Goal: Navigation & Orientation: Find specific page/section

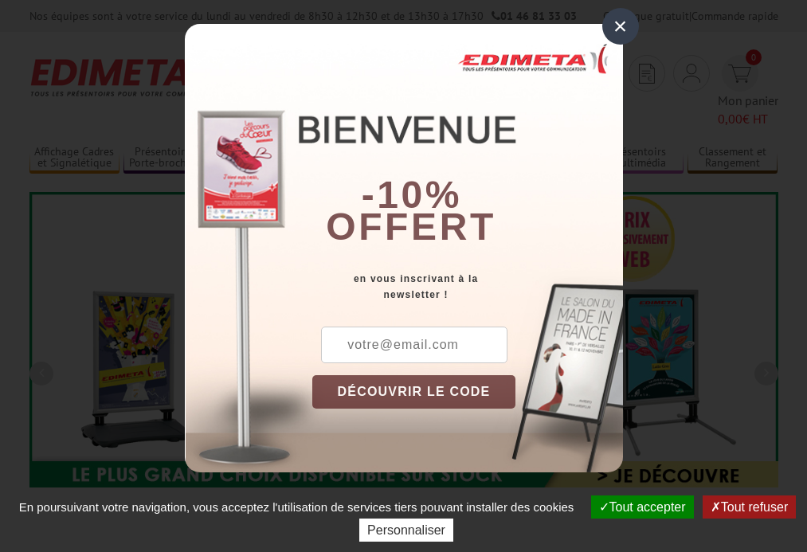
click at [640, 507] on button "Tout accepter" at bounding box center [642, 507] width 103 height 23
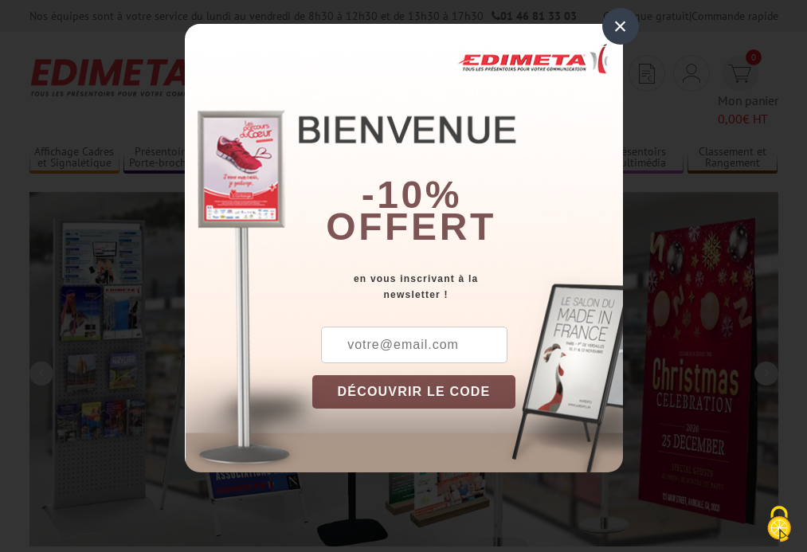
click at [620, 26] on div "×" at bounding box center [620, 26] width 37 height 37
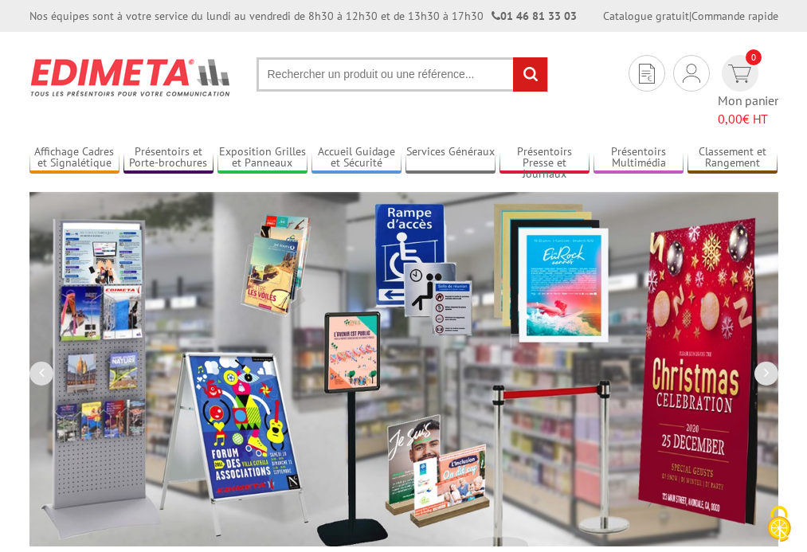
click at [0, 0] on div "Nos équipes sont à votre service du lundi au vendredi de 8h30 à 12h30 et de 13h…" at bounding box center [403, 16] width 807 height 32
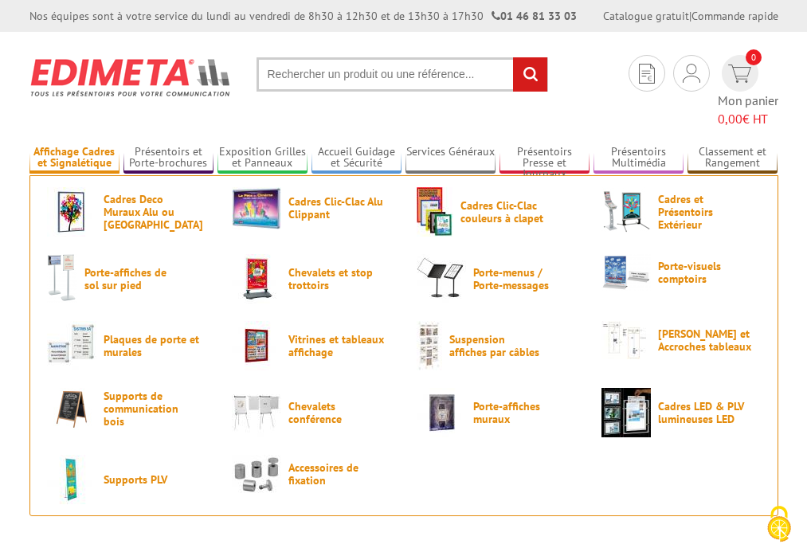
click at [74, 145] on link "Affichage Cadres et Signalétique" at bounding box center [74, 158] width 90 height 26
